Goal: Task Accomplishment & Management: Use online tool/utility

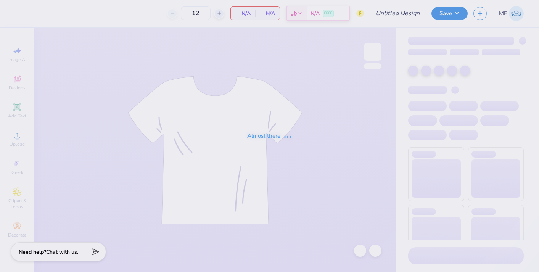
type input "50"
type input "mock neck"
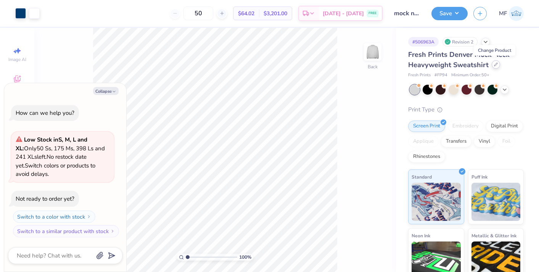
click at [494, 63] on icon at bounding box center [496, 65] width 4 height 4
type textarea "x"
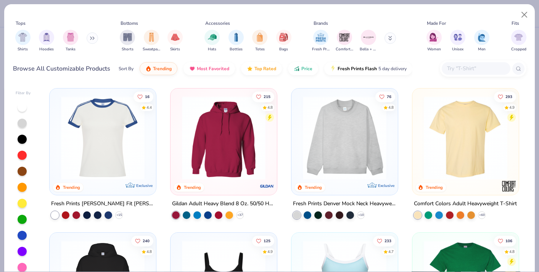
click at [481, 64] on input "text" at bounding box center [475, 68] width 59 height 9
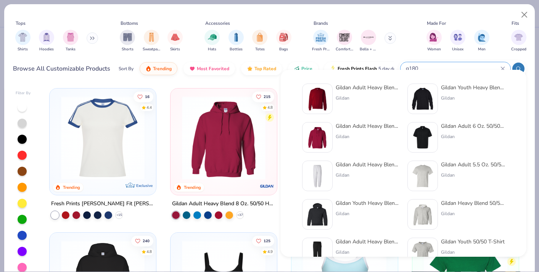
type input "g180"
click at [366, 82] on div "Gildan Adult Heavy Blend Adult 8 Oz. 50/50 Fleece Crew Gildan Gildan Youth Heav…" at bounding box center [404, 233] width 220 height 307
click at [330, 91] on div at bounding box center [317, 99] width 31 height 31
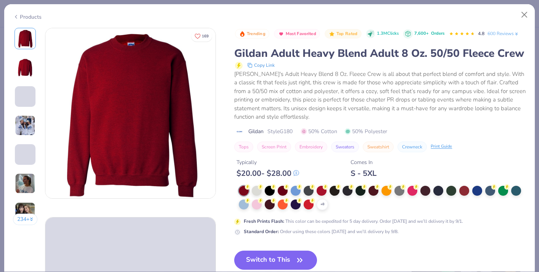
click at [298, 193] on div "+ 8" at bounding box center [382, 198] width 287 height 24
click at [319, 201] on icon at bounding box center [322, 204] width 6 height 6
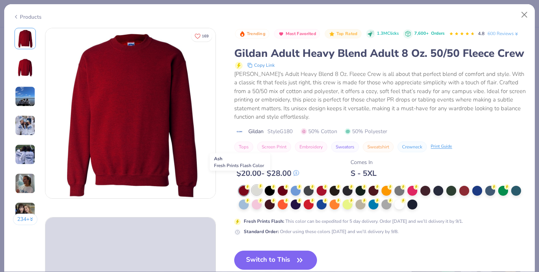
click at [252, 185] on div at bounding box center [257, 190] width 10 height 10
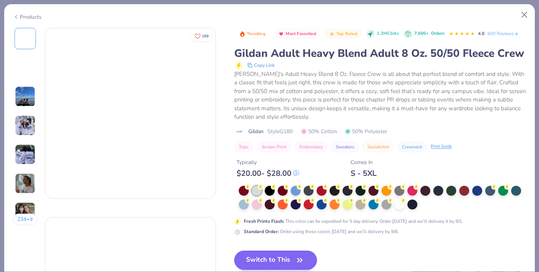
click at [260, 255] on button "Switch to This" at bounding box center [275, 260] width 83 height 19
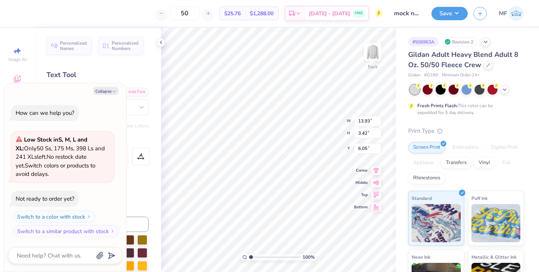
type textarea "x"
type input "3.39"
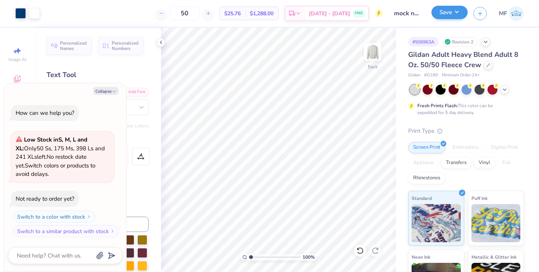
click at [448, 8] on button "Save" at bounding box center [450, 12] width 36 height 13
type textarea "x"
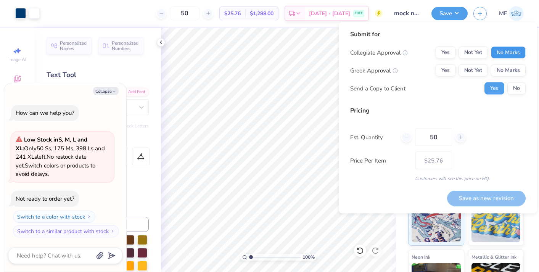
click at [506, 58] on button "No Marks" at bounding box center [508, 53] width 35 height 12
click at [444, 69] on button "Yes" at bounding box center [446, 70] width 20 height 12
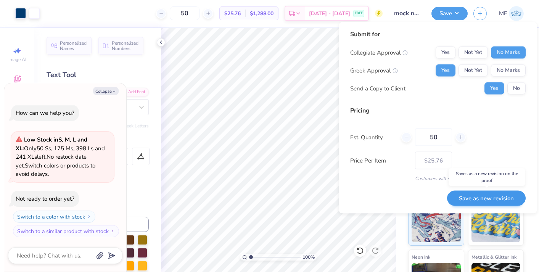
click at [471, 201] on button "Save as new revision" at bounding box center [486, 198] width 79 height 16
type input "$25.76"
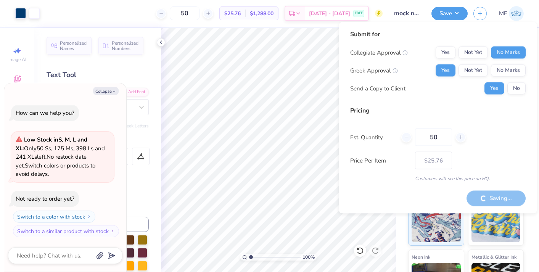
type textarea "x"
